Goal: Navigation & Orientation: Find specific page/section

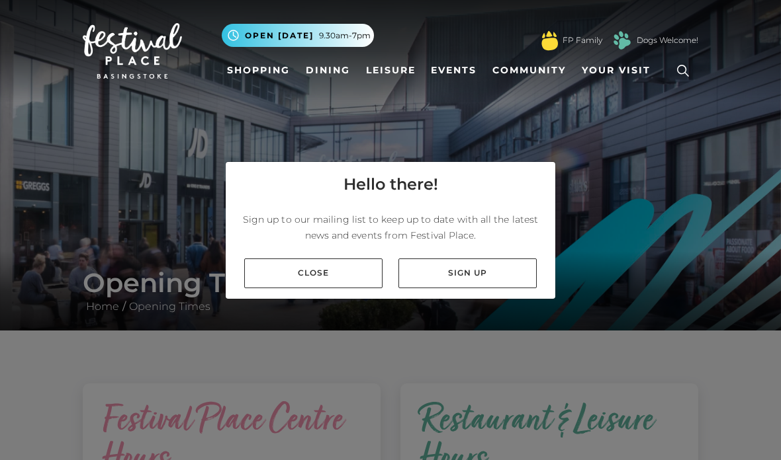
click at [334, 288] on link "Close" at bounding box center [313, 274] width 138 height 30
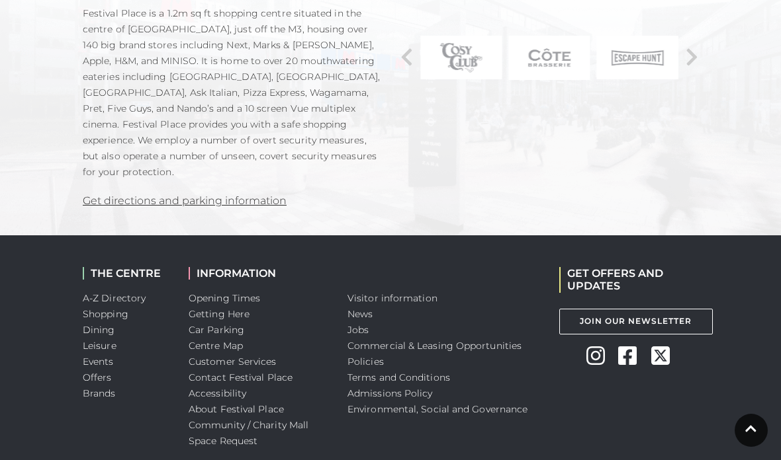
scroll to position [1070, 0]
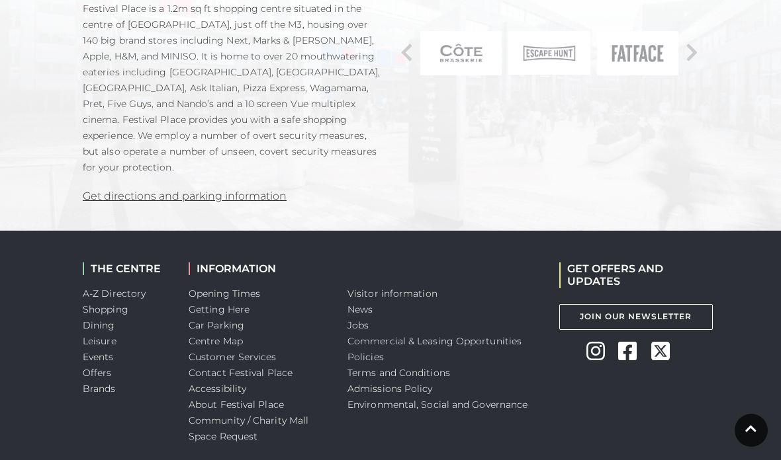
click at [128, 288] on link "A-Z Directory" at bounding box center [114, 294] width 63 height 12
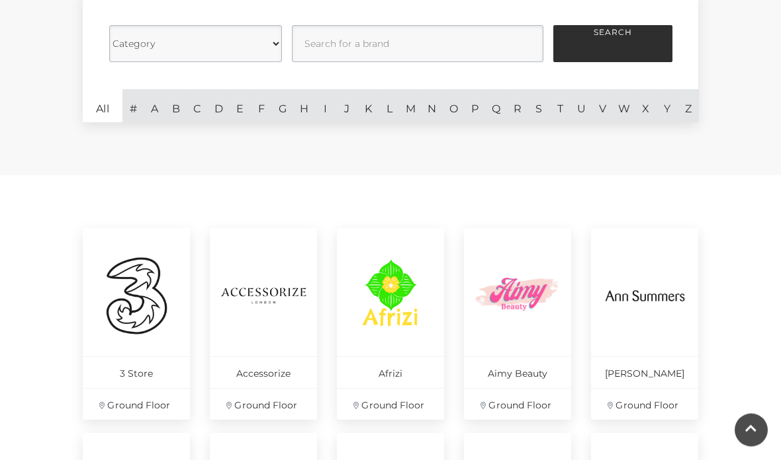
scroll to position [392, 0]
click at [738, 339] on main "A-Z Directory Home / Directory Category Cafes Restaurants Fashion Services Tech…" at bounding box center [390, 246] width 781 height 1277
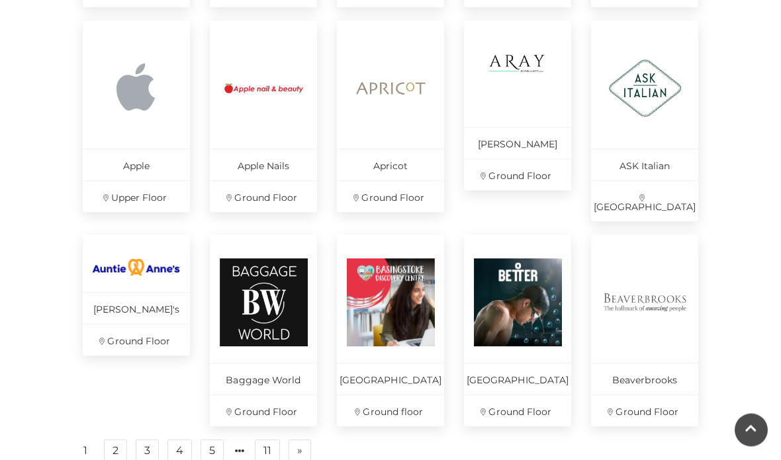
scroll to position [804, 0]
click at [118, 447] on link "2" at bounding box center [115, 450] width 23 height 21
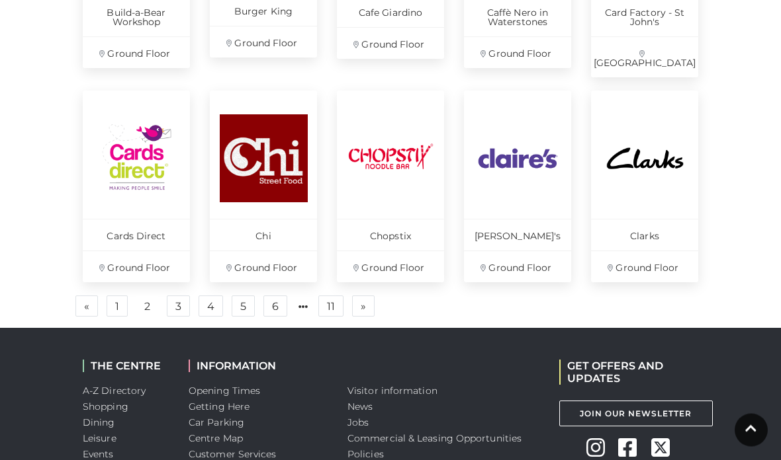
scroll to position [967, 0]
click at [185, 296] on link "3" at bounding box center [178, 306] width 23 height 21
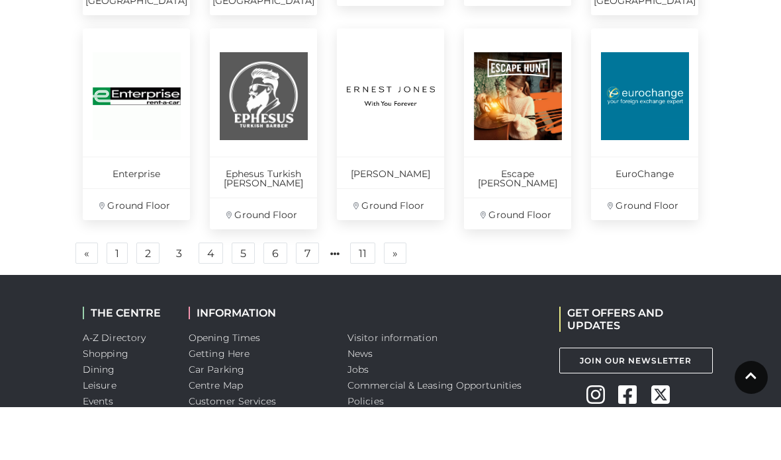
scroll to position [861, 0]
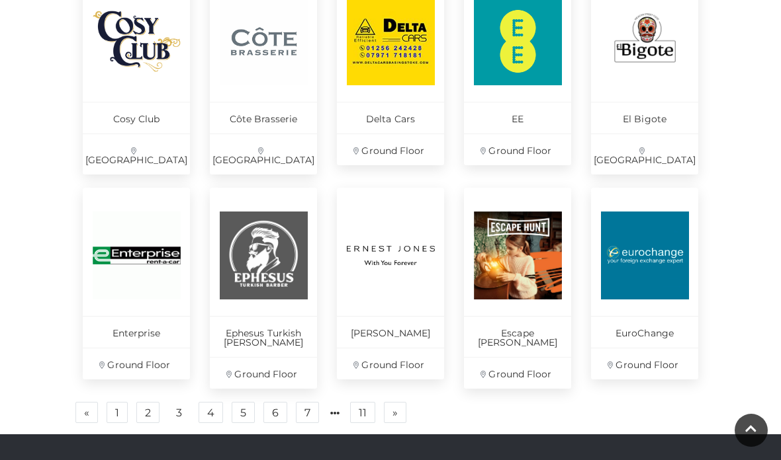
click at [214, 402] on link "4" at bounding box center [210, 412] width 24 height 21
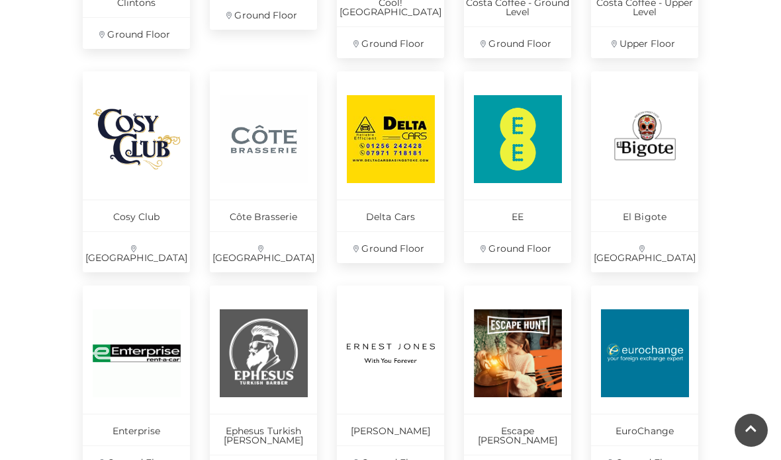
scroll to position [779, 0]
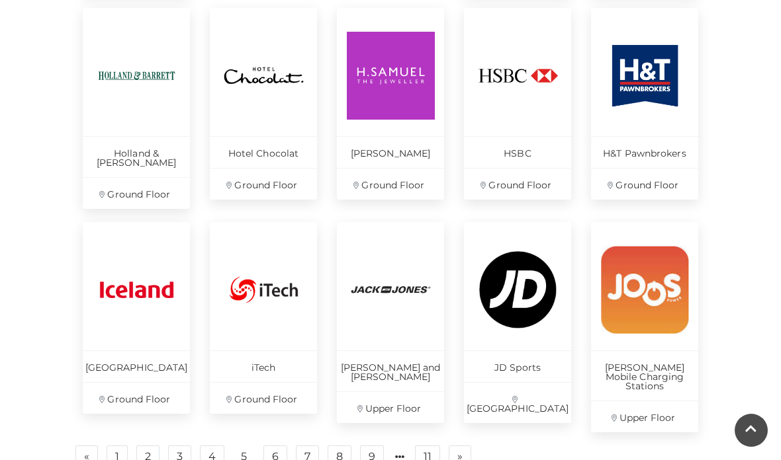
scroll to position [818, 0]
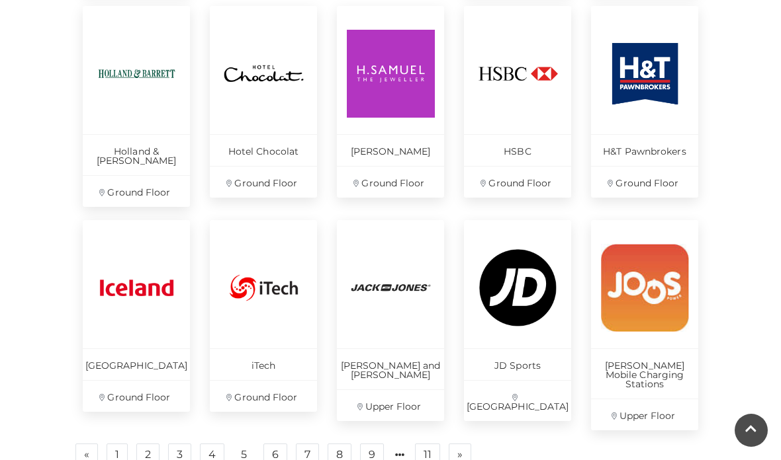
click at [276, 444] on link "6" at bounding box center [275, 454] width 24 height 21
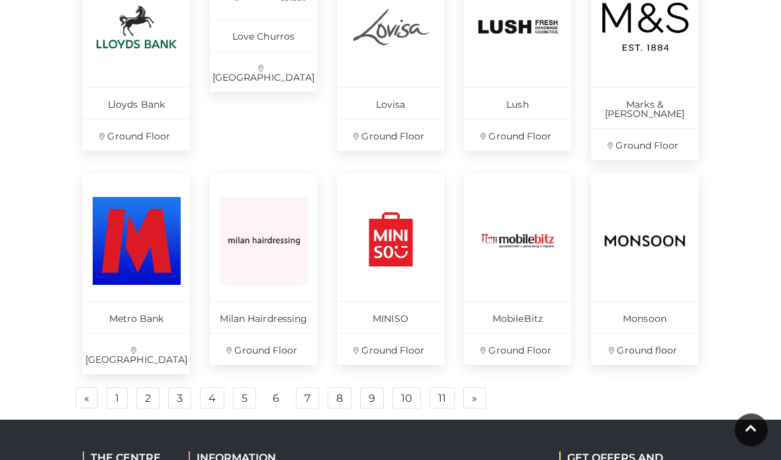
scroll to position [876, 0]
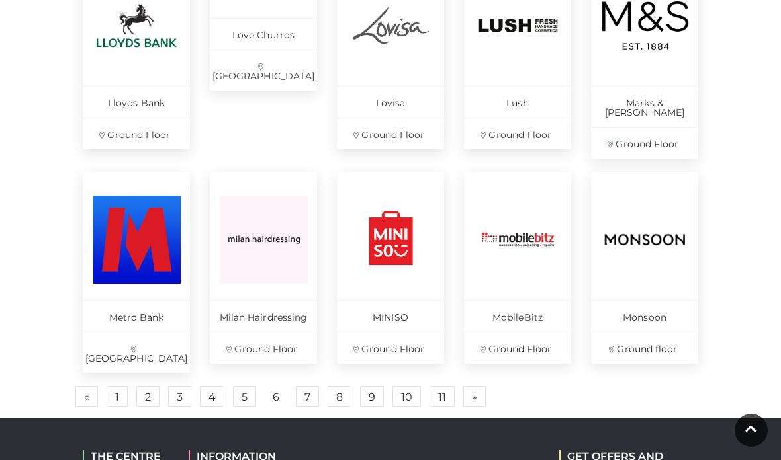
click at [315, 386] on link "7" at bounding box center [307, 396] width 23 height 21
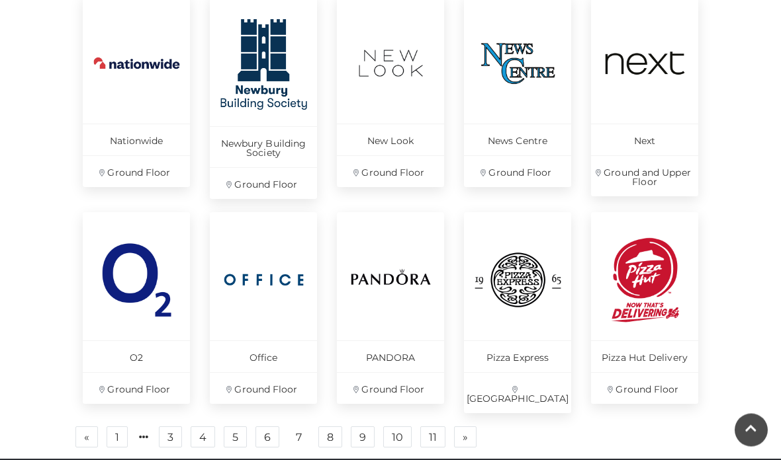
scroll to position [885, 0]
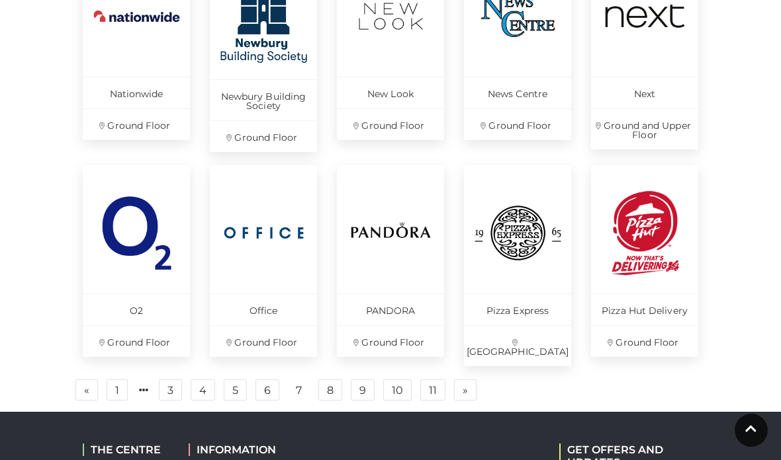
click at [332, 380] on link "8" at bounding box center [330, 390] width 24 height 21
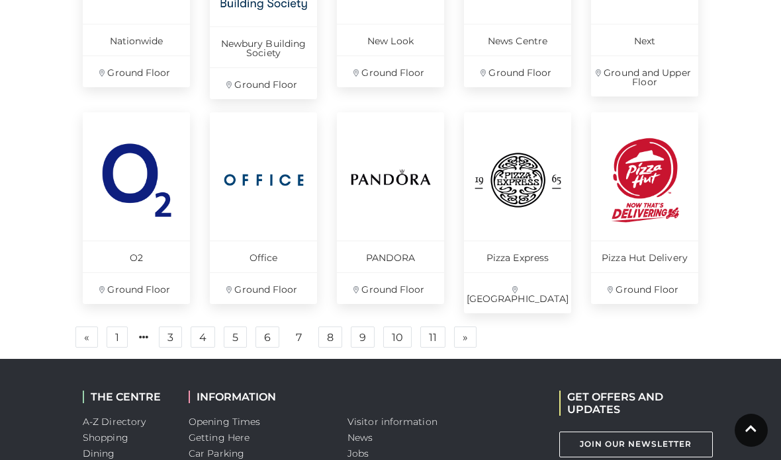
scroll to position [842, 0]
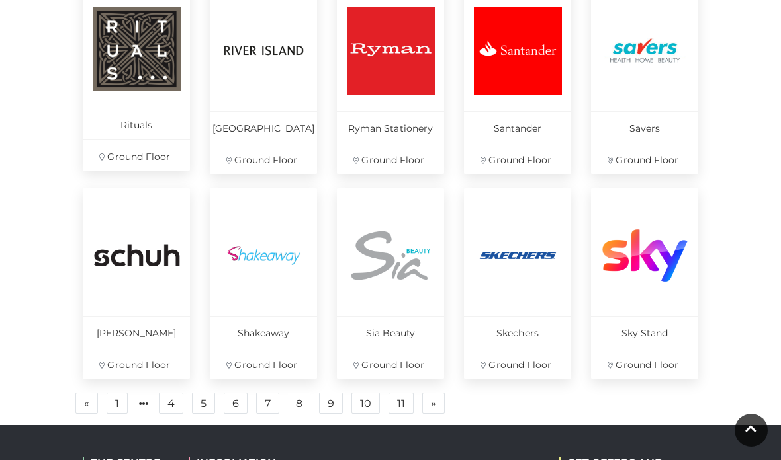
click at [333, 400] on link "9" at bounding box center [331, 403] width 24 height 21
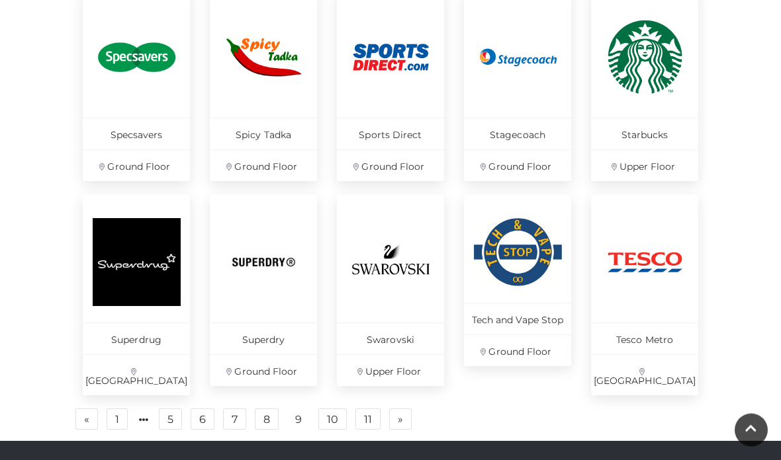
scroll to position [855, 0]
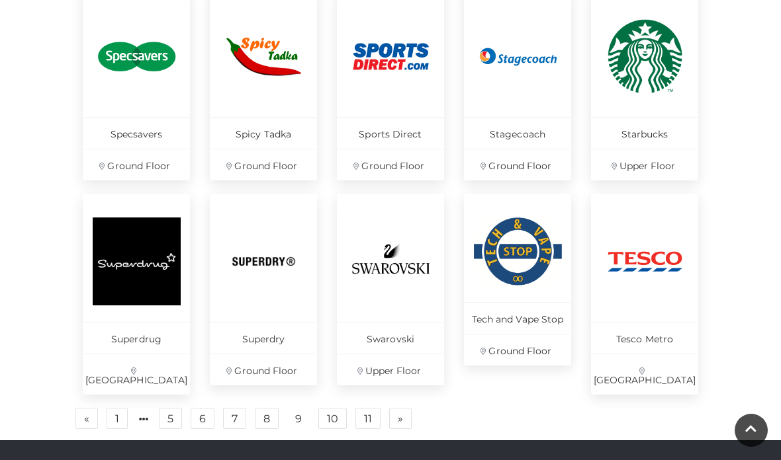
click at [341, 408] on link "10" at bounding box center [332, 418] width 28 height 21
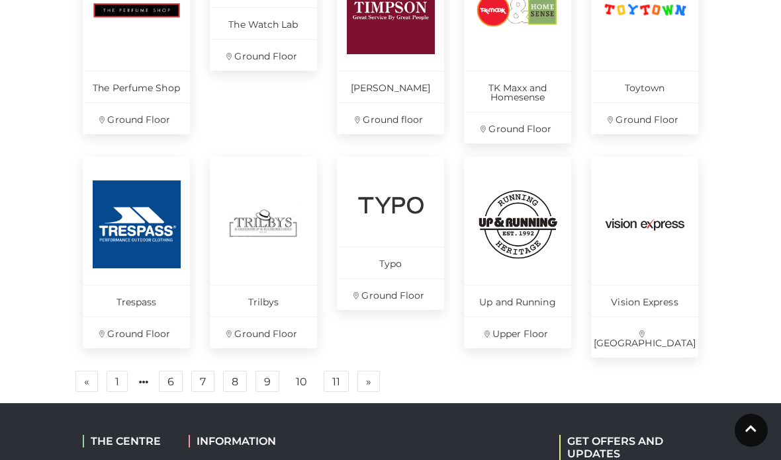
scroll to position [884, 0]
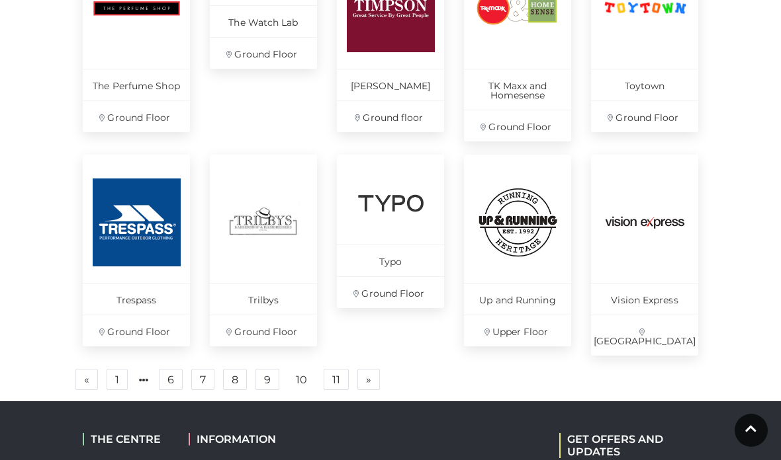
click at [339, 369] on link "11" at bounding box center [335, 379] width 25 height 21
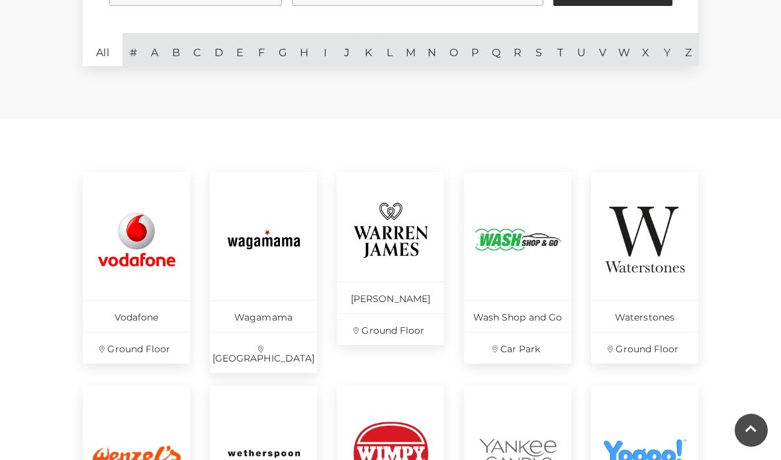
scroll to position [440, 0]
